Goal: Find specific page/section: Find specific page/section

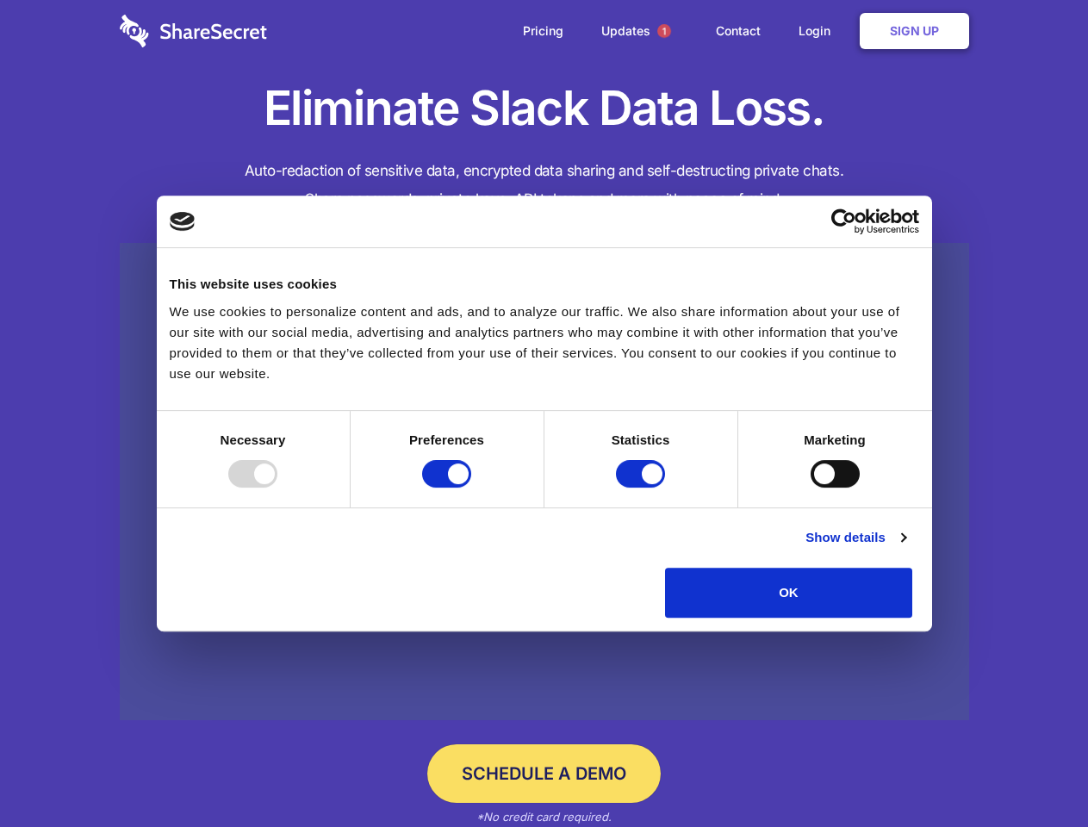
click at [278, 488] on div at bounding box center [252, 474] width 49 height 28
click at [471, 488] on input "Preferences" at bounding box center [446, 474] width 49 height 28
checkbox input "false"
click at [643, 488] on input "Statistics" at bounding box center [640, 474] width 49 height 28
checkbox input "false"
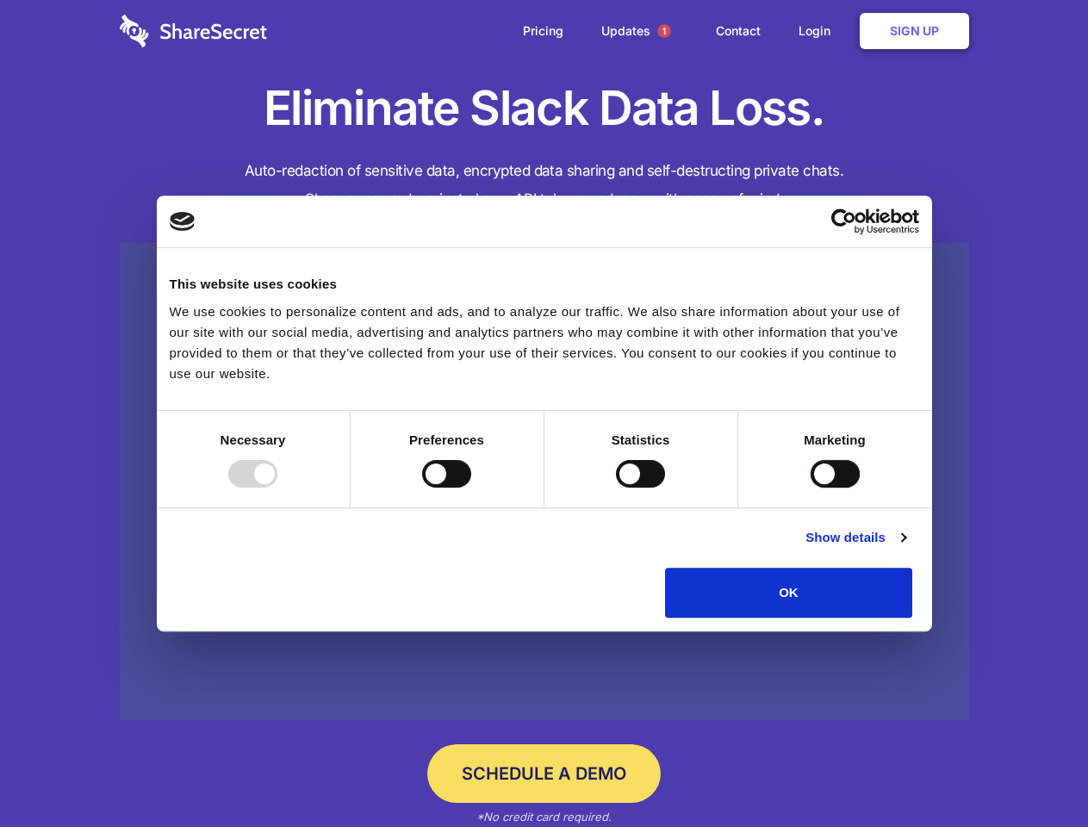
click at [811, 488] on input "Marketing" at bounding box center [835, 474] width 49 height 28
checkbox input "true"
click at [906, 548] on link "Show details" at bounding box center [856, 537] width 100 height 21
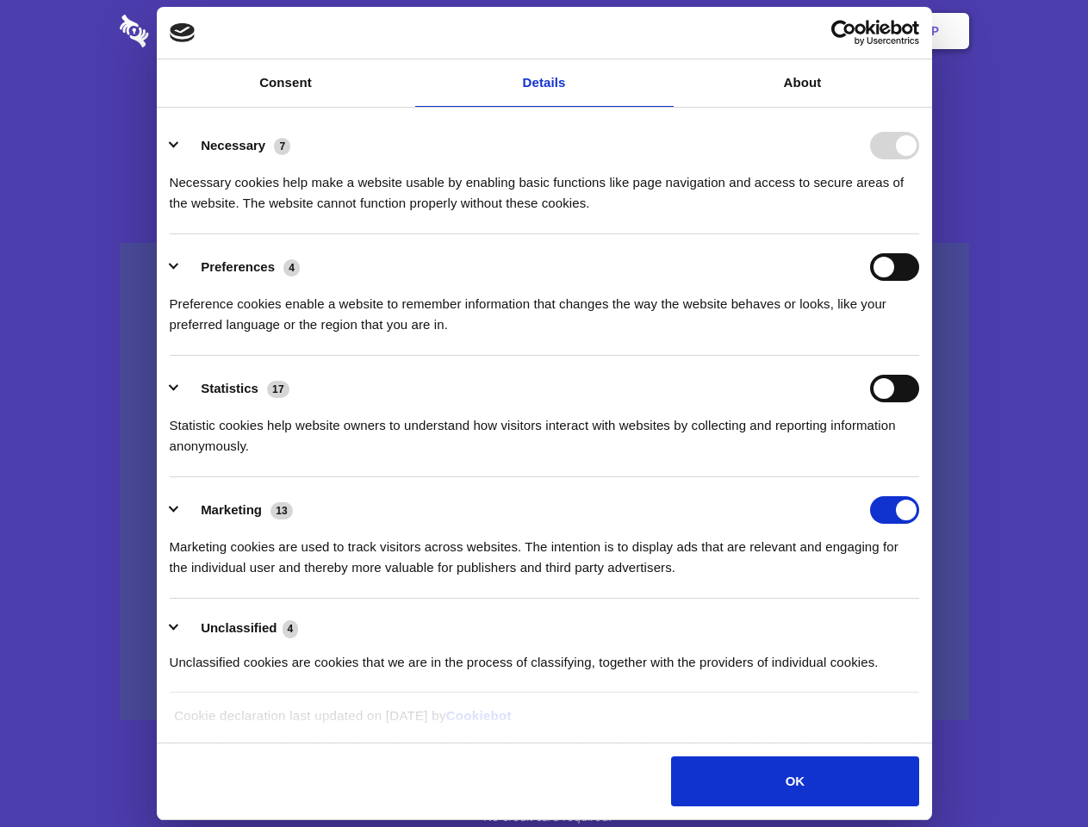
click at [920, 234] on li "Necessary 7 Necessary cookies help make a website usable by enabling basic func…" at bounding box center [545, 174] width 750 height 122
click at [664, 31] on span "1" at bounding box center [665, 31] width 14 height 14
